Goal: Check status: Check status

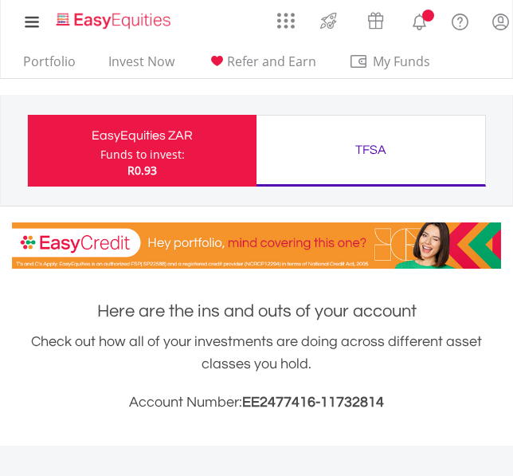
scroll to position [153, 489]
click at [45, 65] on link "Portfolio" at bounding box center [49, 65] width 65 height 25
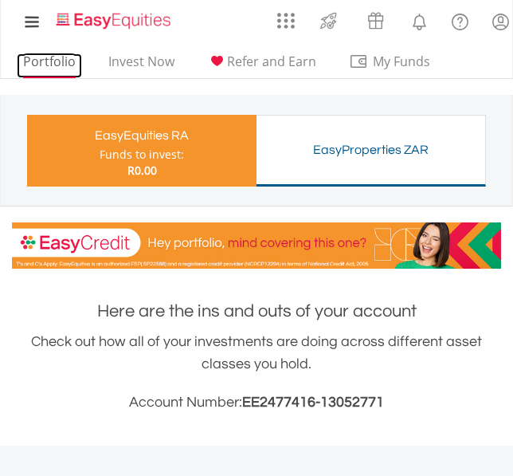
click at [39, 62] on link "Portfolio" at bounding box center [49, 65] width 65 height 25
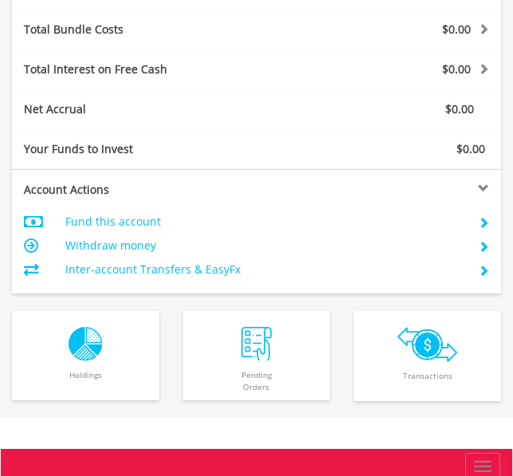
scroll to position [1196, 0]
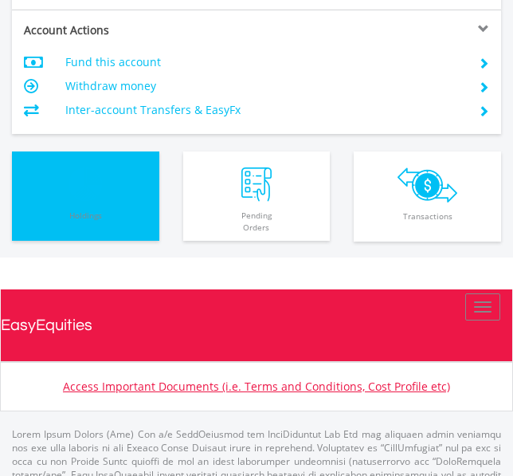
click at [79, 177] on img "button" at bounding box center [86, 184] width 34 height 34
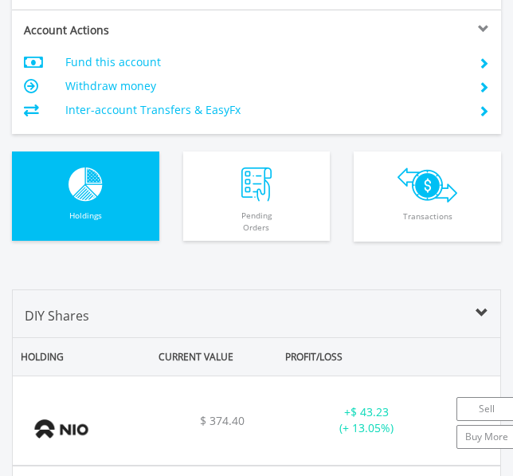
scroll to position [1485, 0]
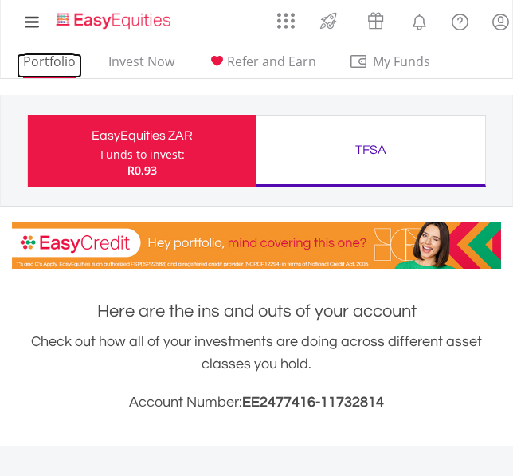
click at [41, 63] on link "Portfolio" at bounding box center [49, 65] width 65 height 25
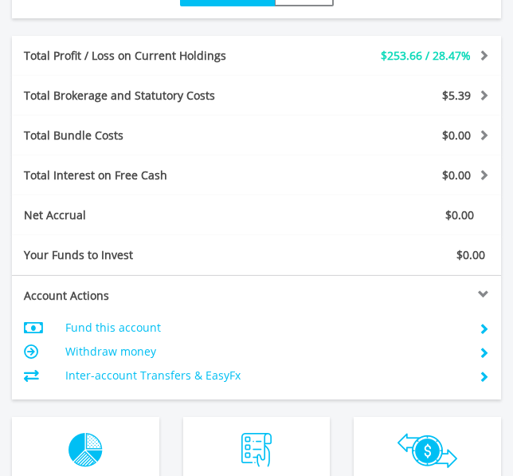
scroll to position [1036, 0]
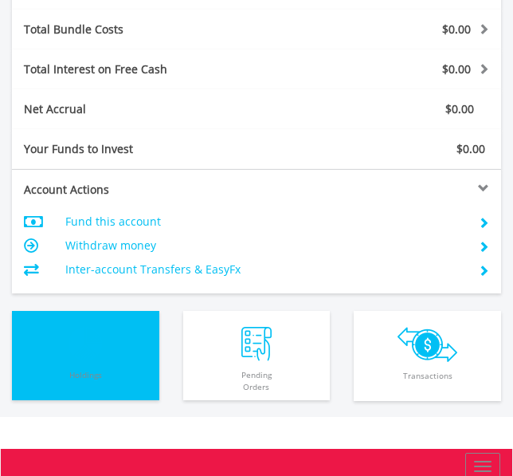
click at [83, 343] on img "button" at bounding box center [86, 344] width 34 height 34
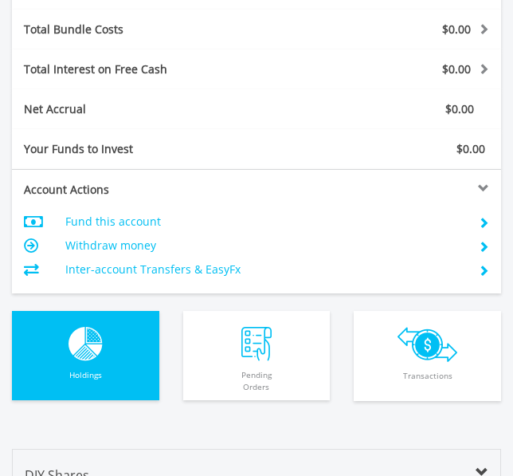
scroll to position [1485, 0]
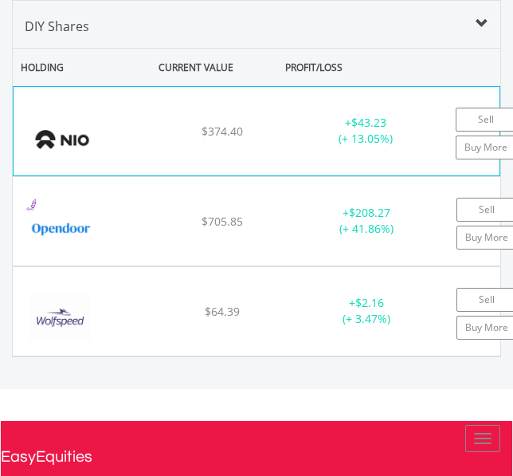
click at [196, 152] on div "﻿ Nio Inc - Adr $331.17 $374.40 $7.35 + $43.23 (+ 13.05%) Sell Buy More" at bounding box center [257, 131] width 486 height 88
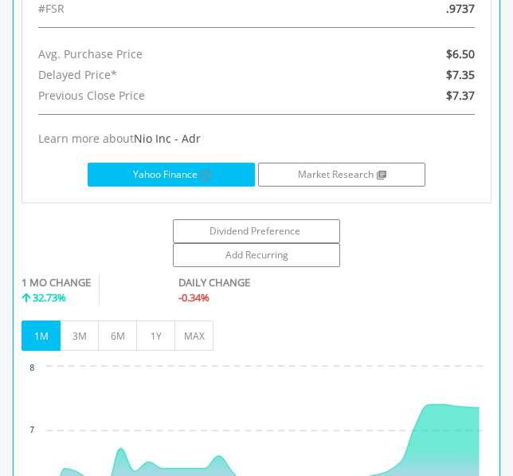
scroll to position [1644, 0]
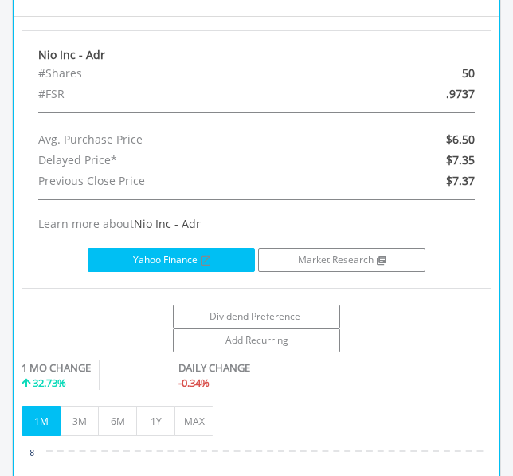
click at [151, 255] on link "Yahoo Finance" at bounding box center [171, 260] width 167 height 24
